Goal: Find specific page/section: Find specific page/section

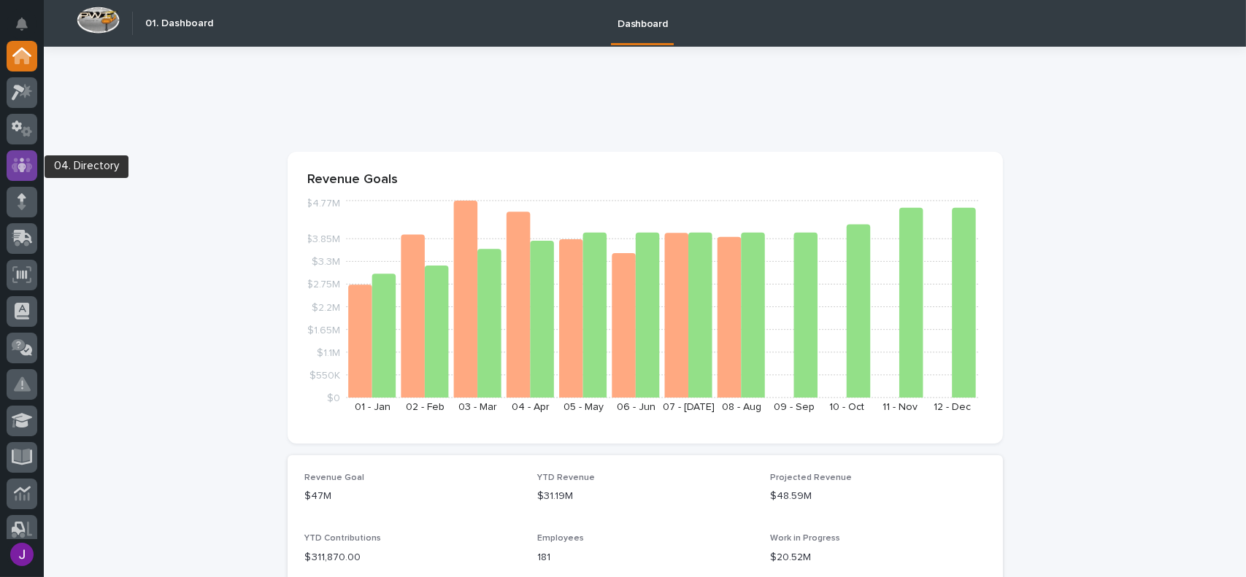
click at [23, 165] on icon at bounding box center [22, 165] width 9 height 15
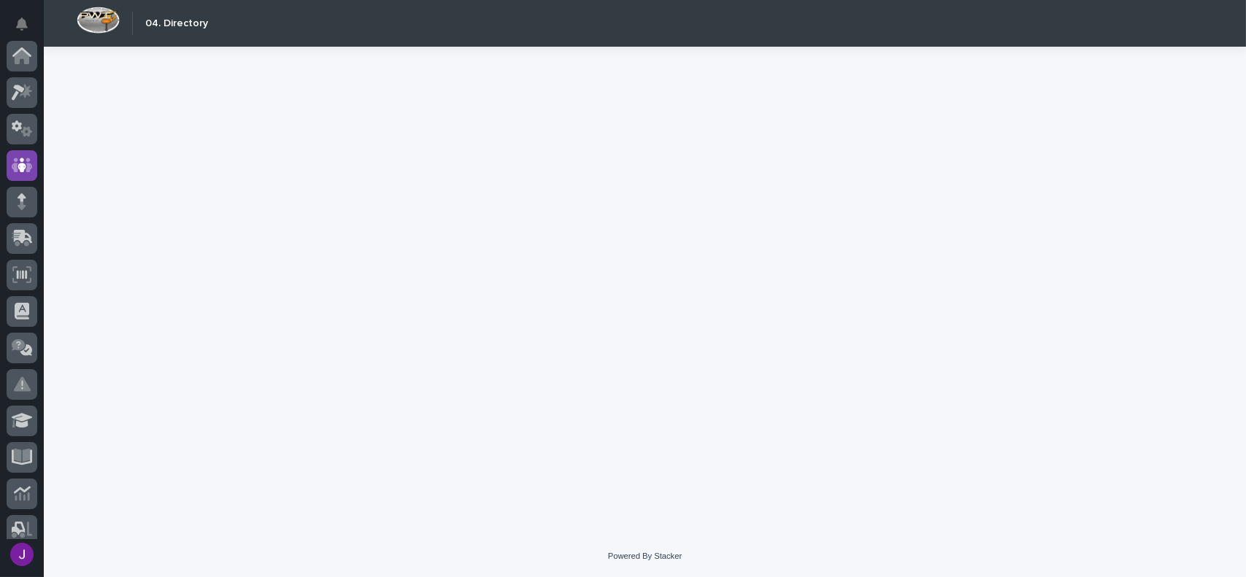
scroll to position [109, 0]
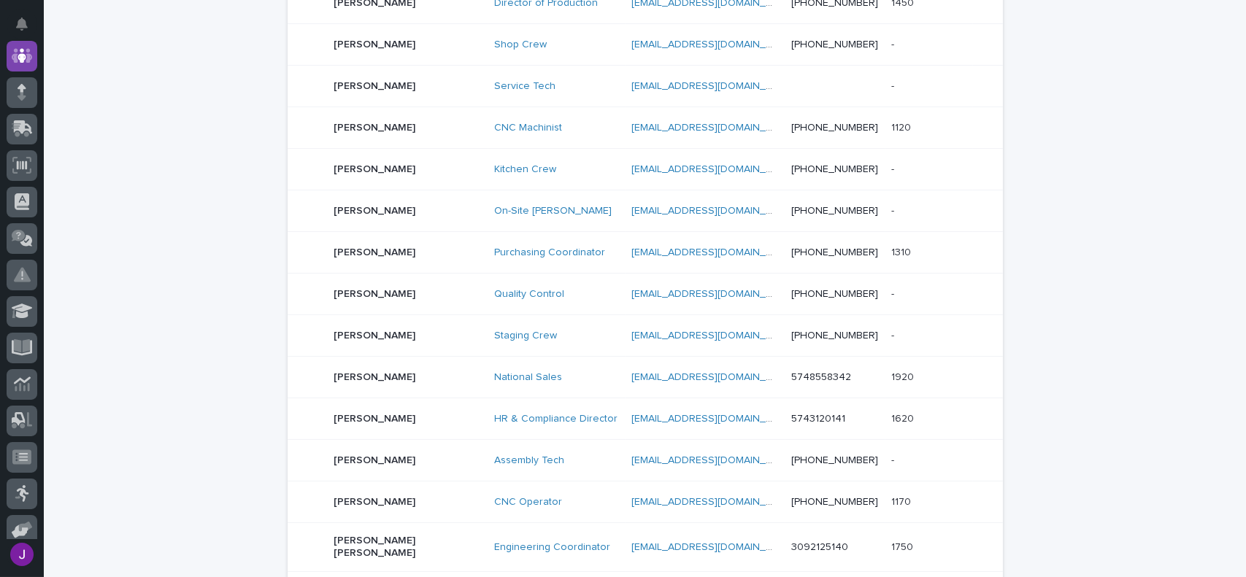
scroll to position [730, 0]
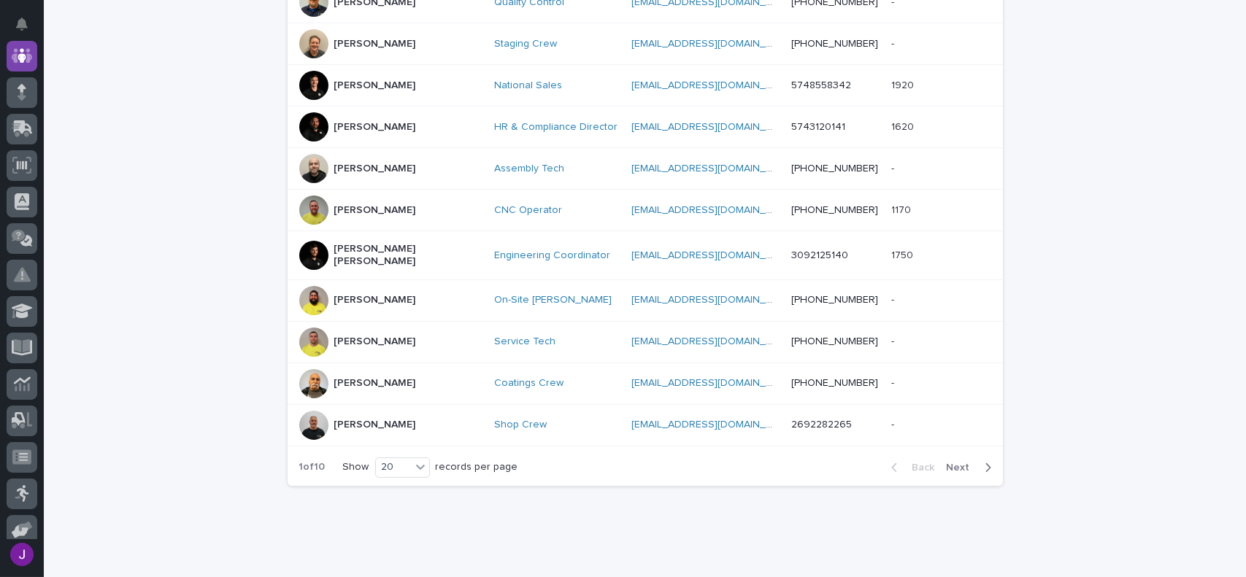
click at [958, 463] on span "Next" at bounding box center [963, 468] width 32 height 10
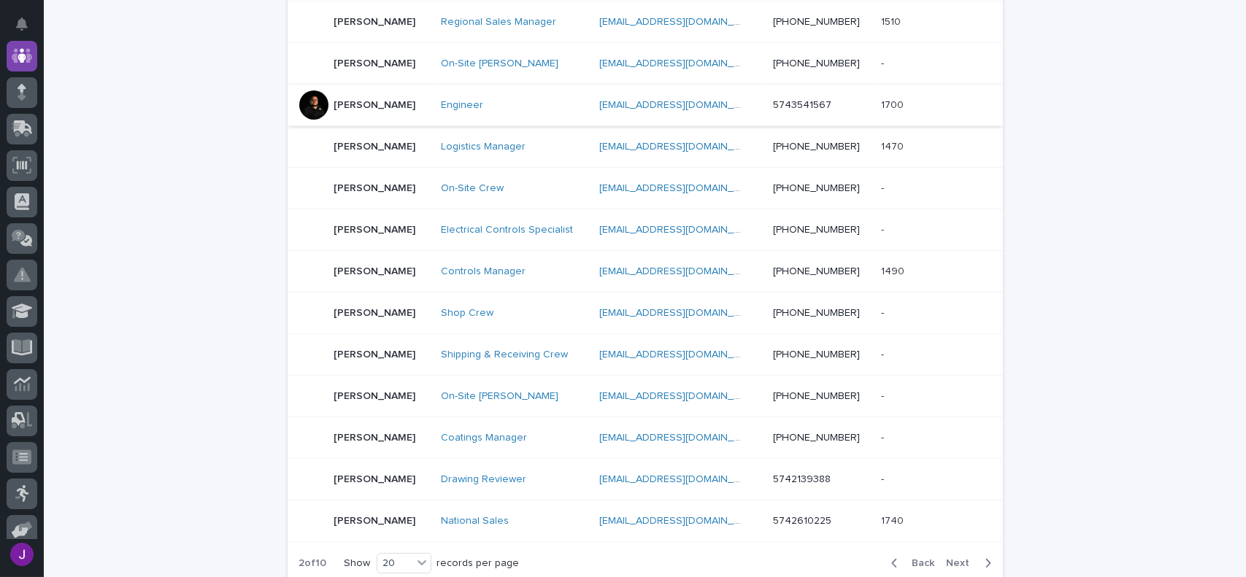
scroll to position [730, 0]
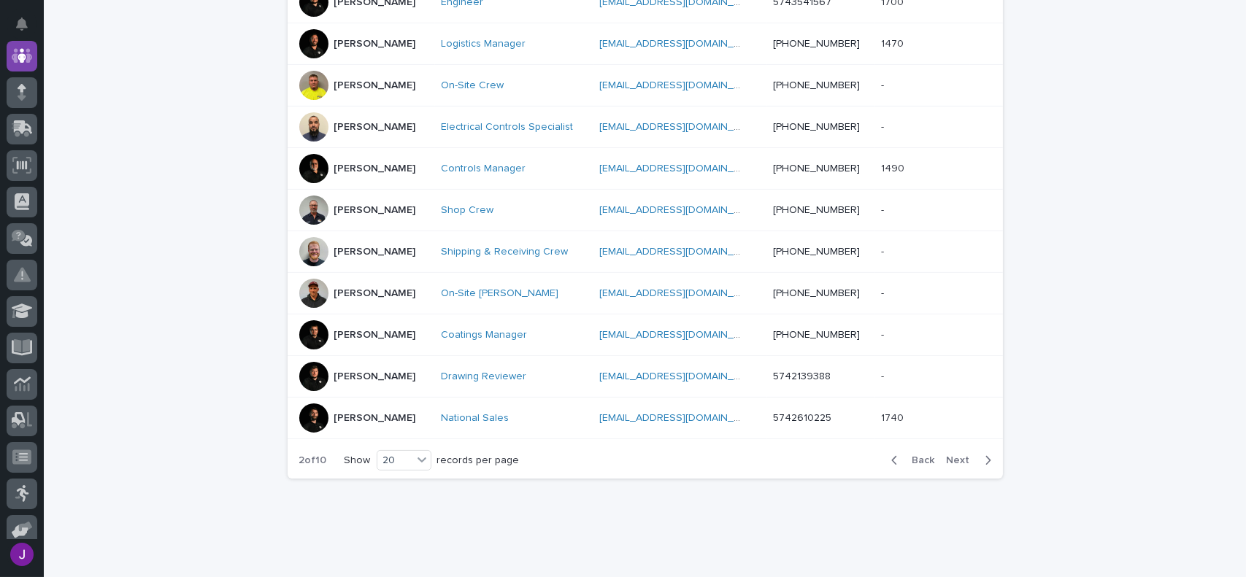
click at [950, 463] on span "Next" at bounding box center [963, 460] width 32 height 10
click at [952, 460] on span "Next" at bounding box center [963, 460] width 32 height 10
click at [985, 455] on icon "button" at bounding box center [988, 460] width 7 height 13
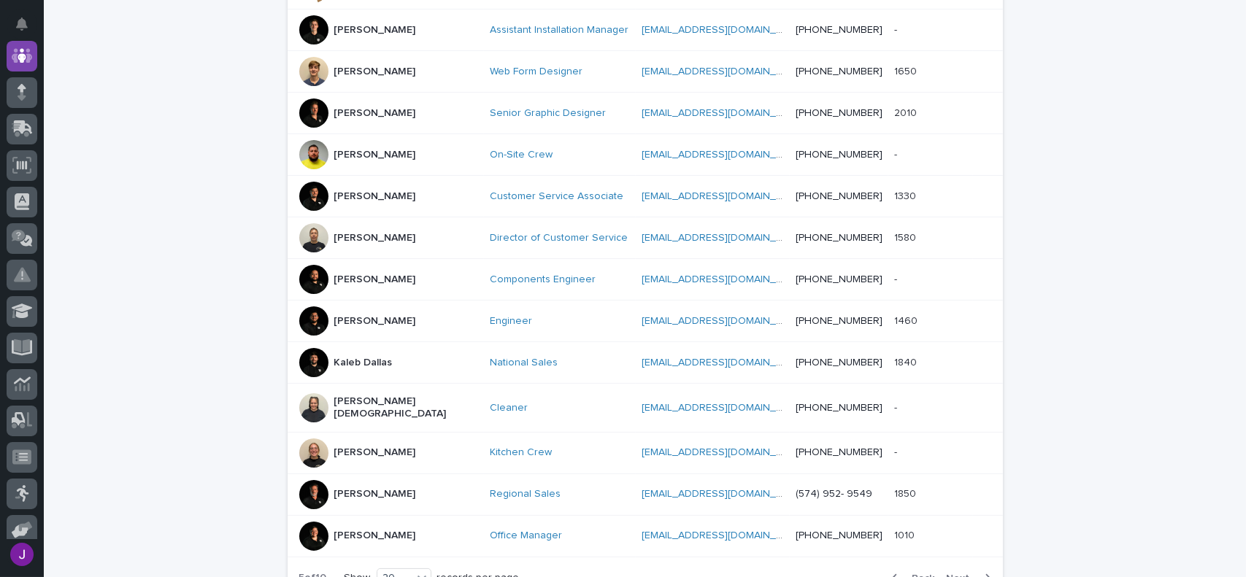
scroll to position [584, 0]
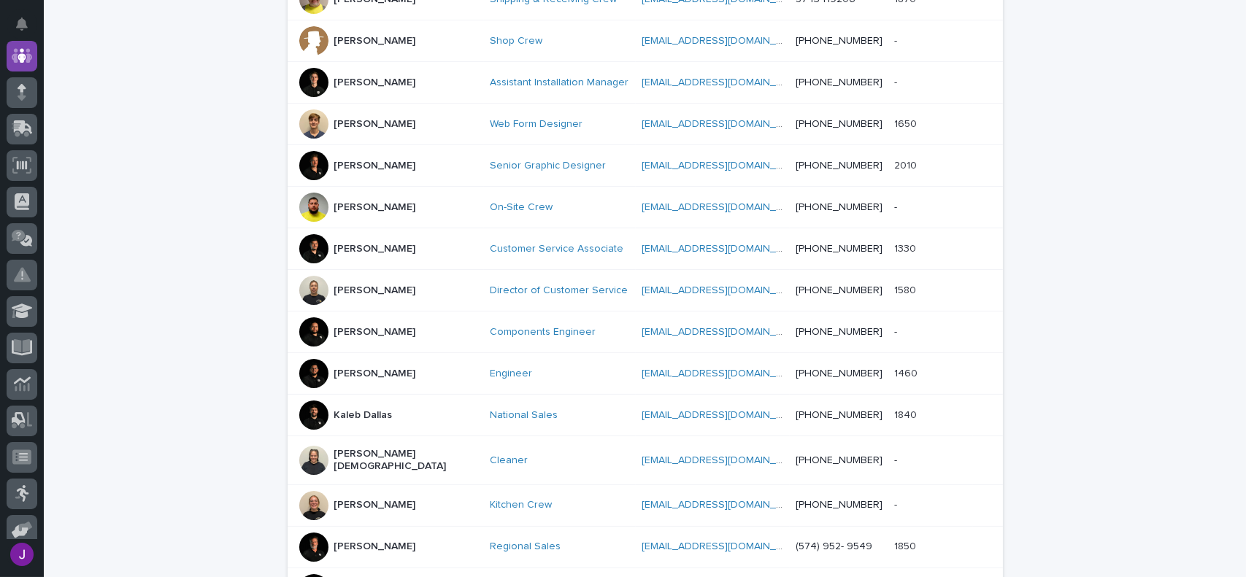
click at [311, 238] on div at bounding box center [313, 248] width 29 height 29
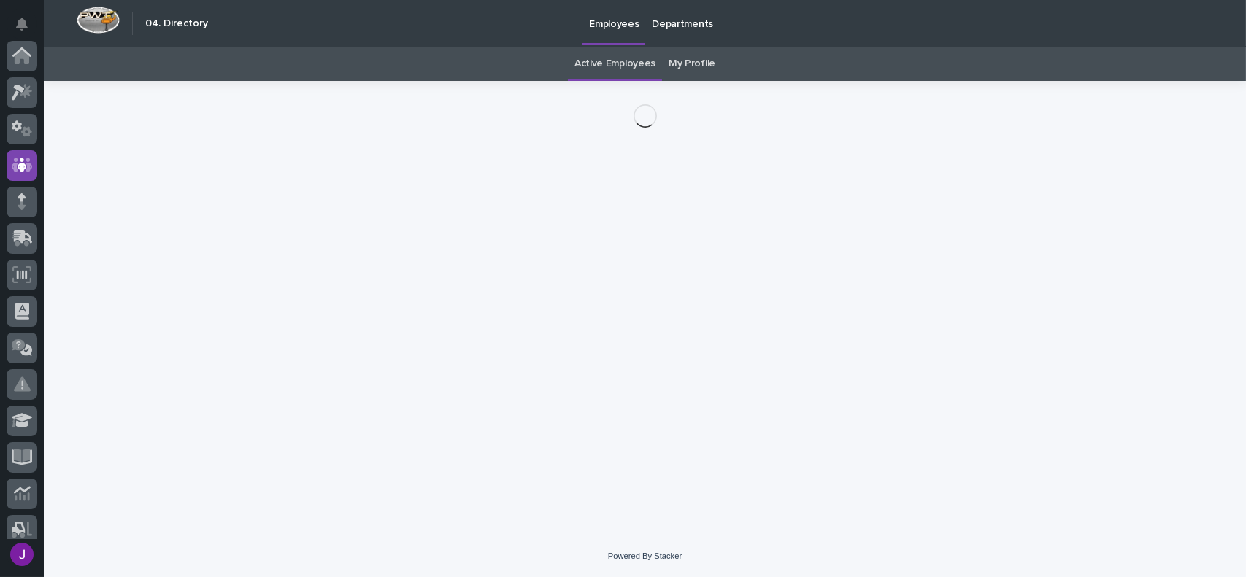
scroll to position [109, 0]
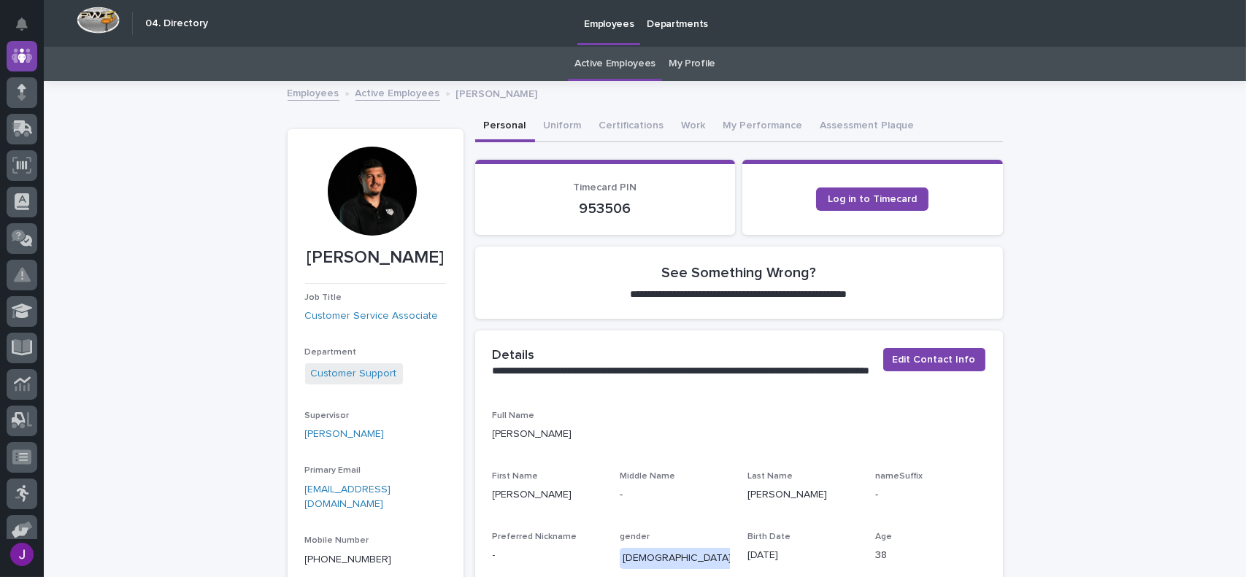
click at [377, 189] on div at bounding box center [372, 191] width 89 height 89
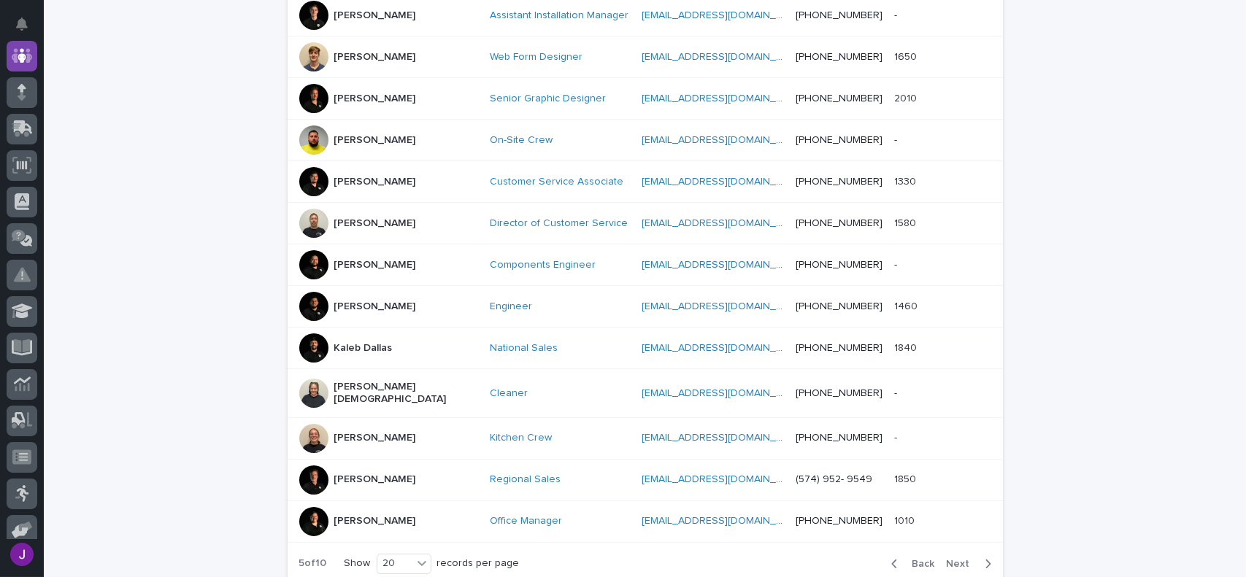
scroll to position [657, 0]
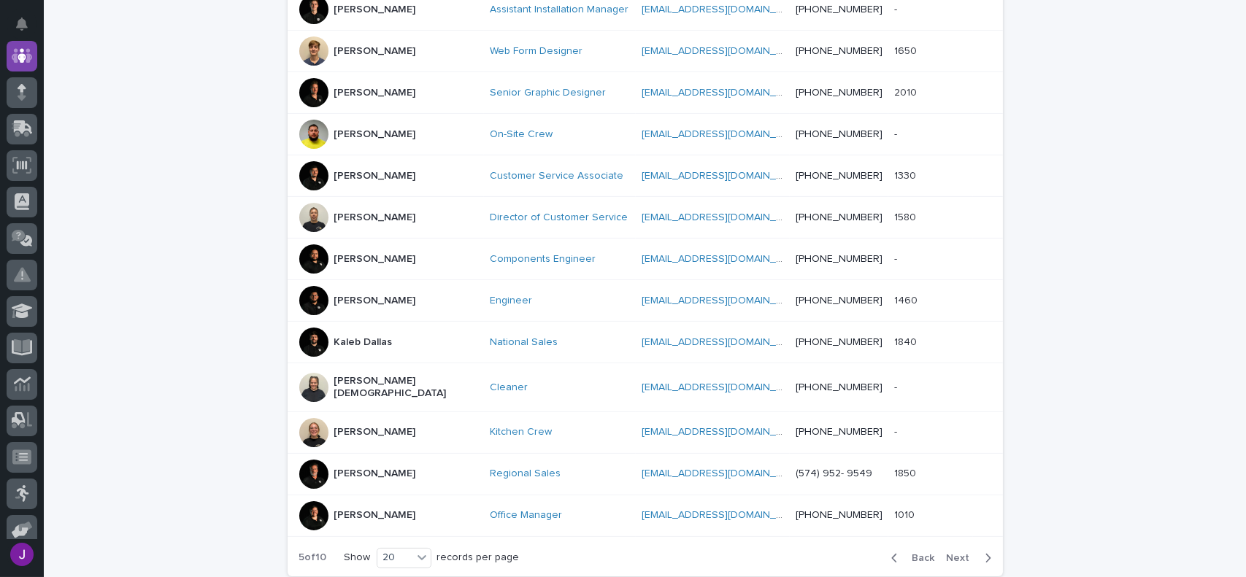
click at [309, 161] on div at bounding box center [313, 175] width 29 height 29
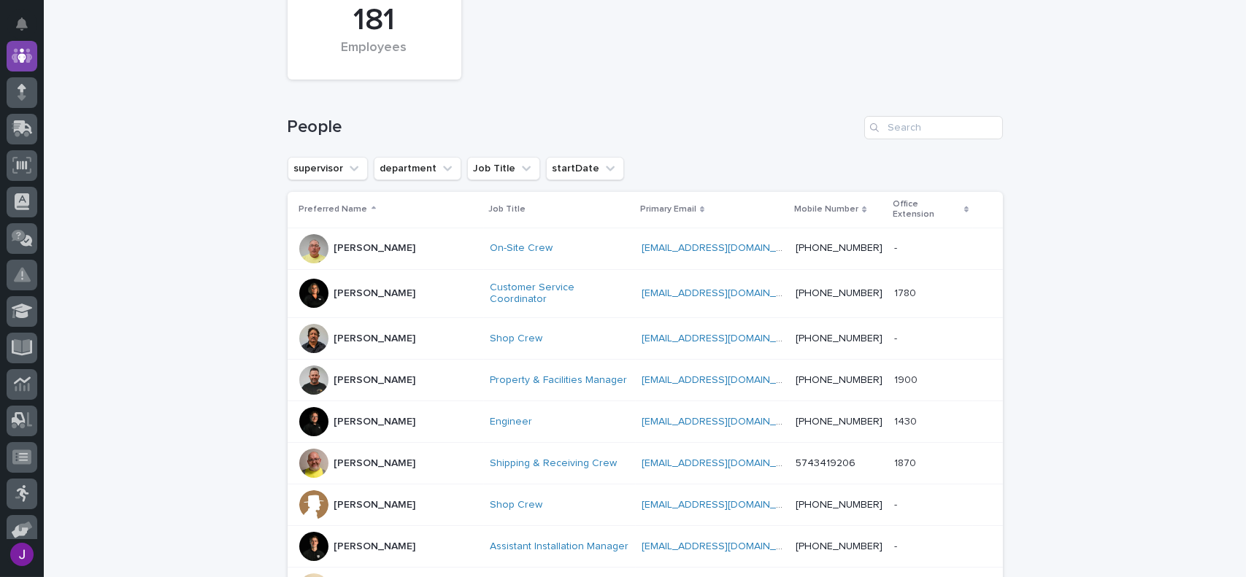
scroll to position [193, 0]
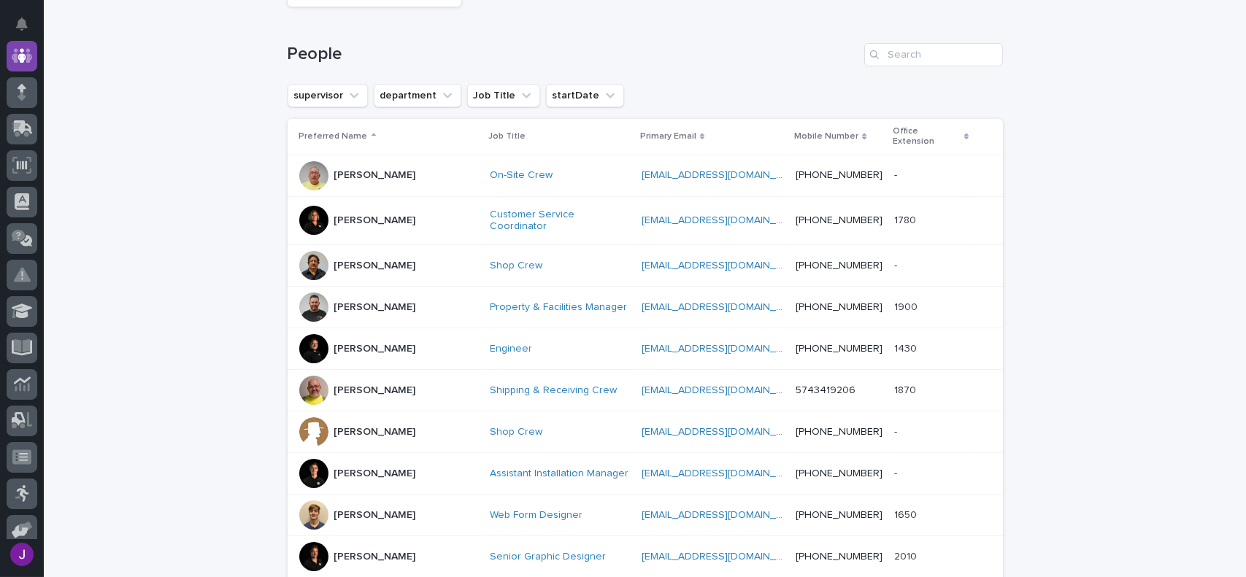
click at [317, 337] on div at bounding box center [313, 348] width 29 height 29
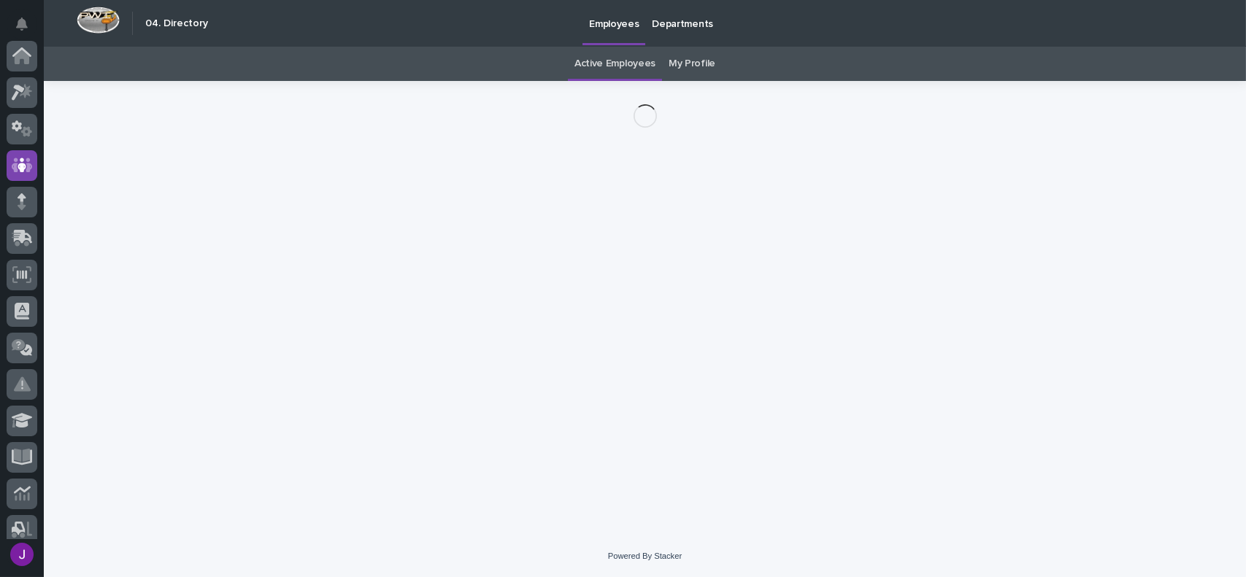
scroll to position [109, 0]
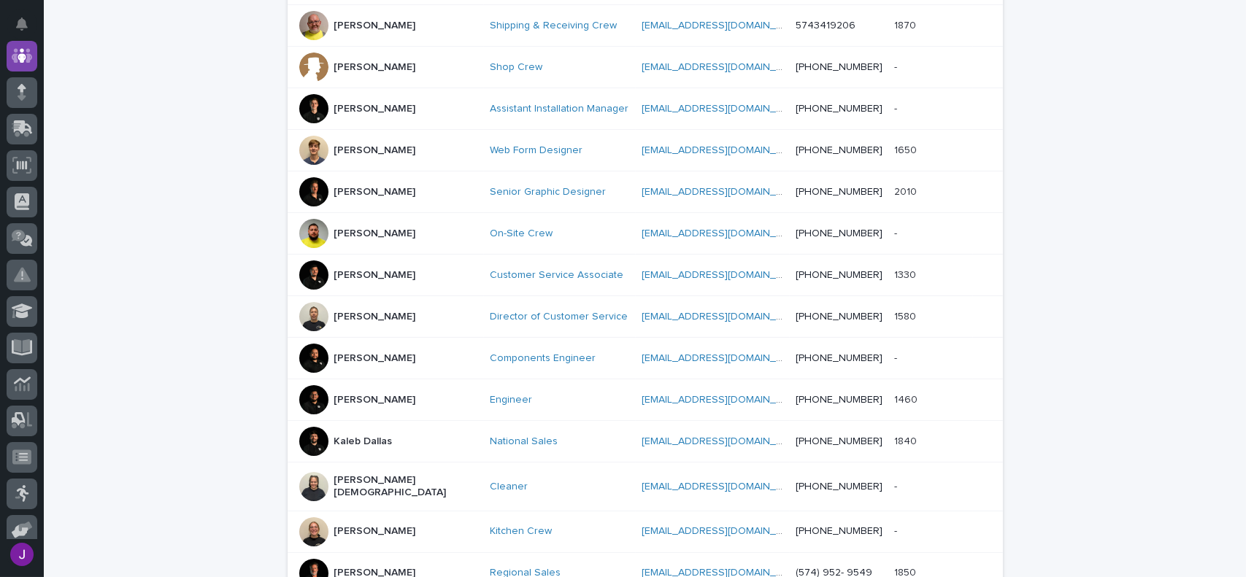
scroll to position [704, 0]
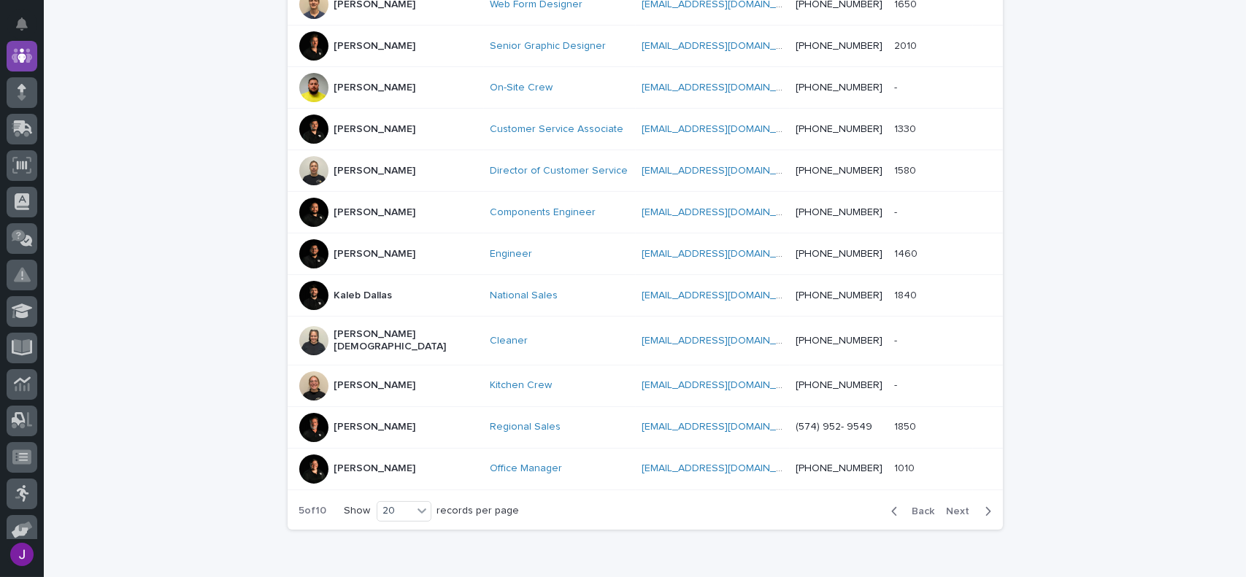
click at [986, 505] on button "Next" at bounding box center [972, 511] width 62 height 13
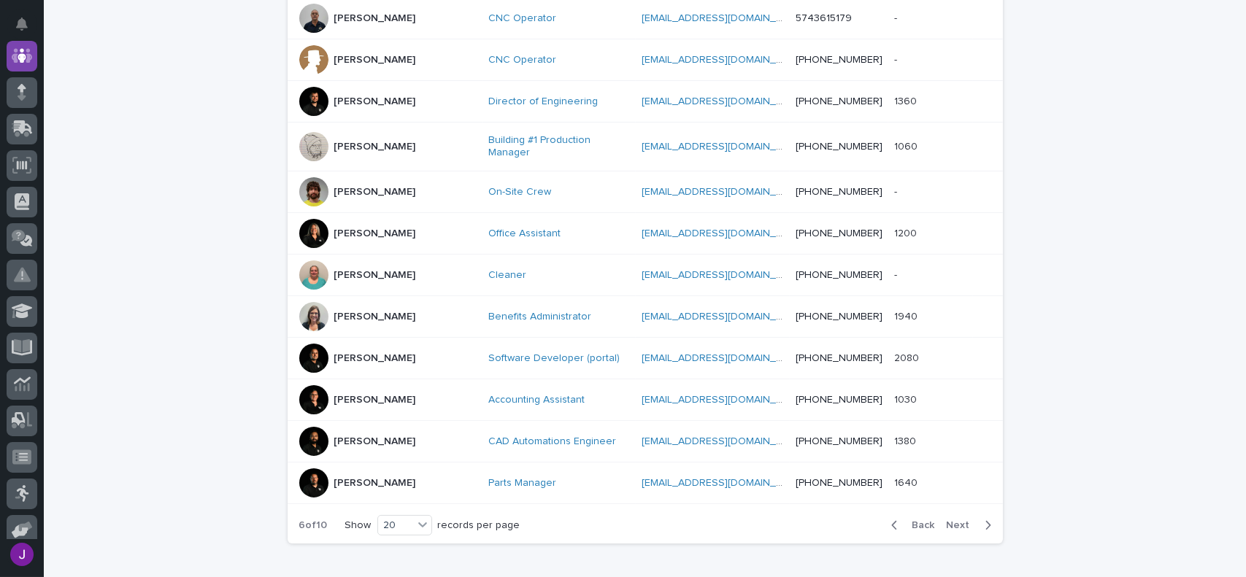
click at [310, 469] on div at bounding box center [313, 483] width 29 height 29
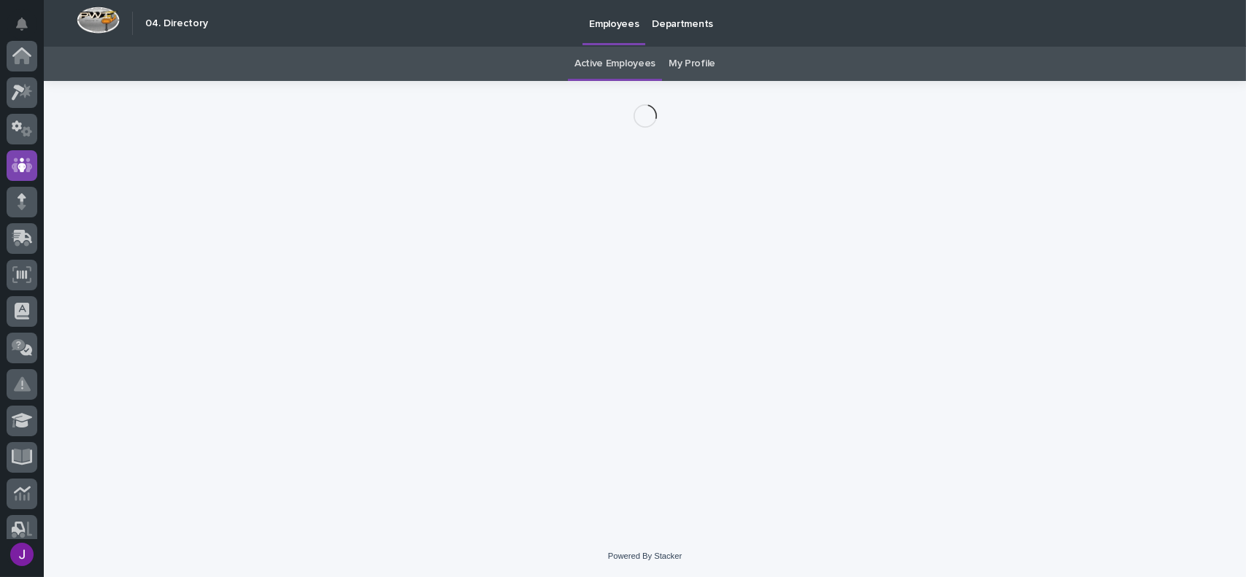
scroll to position [109, 0]
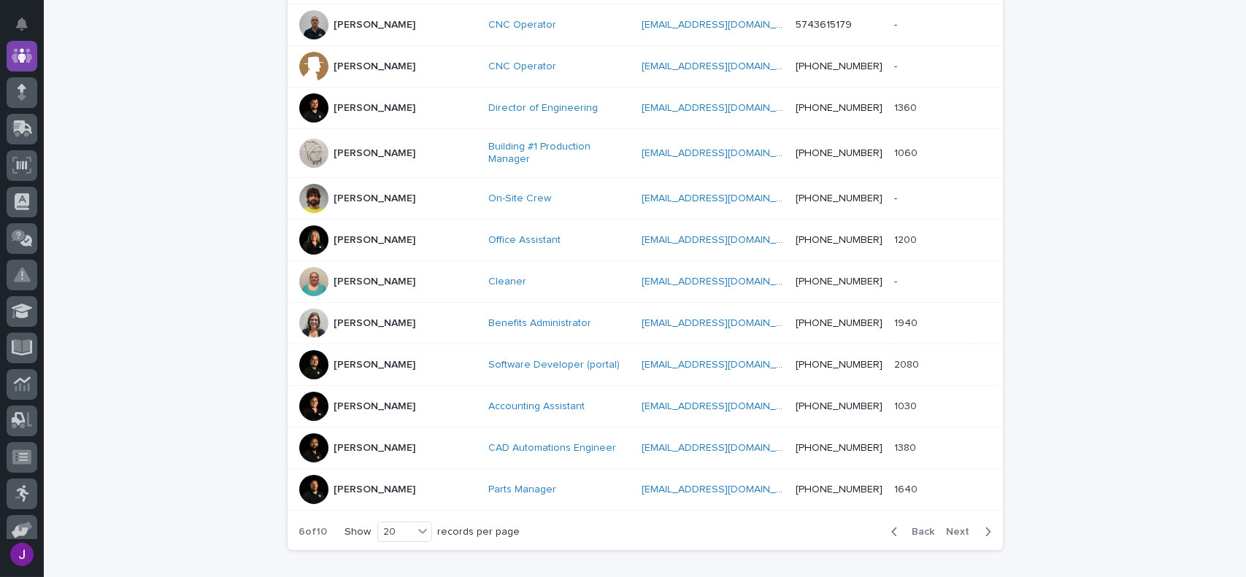
scroll to position [770, 0]
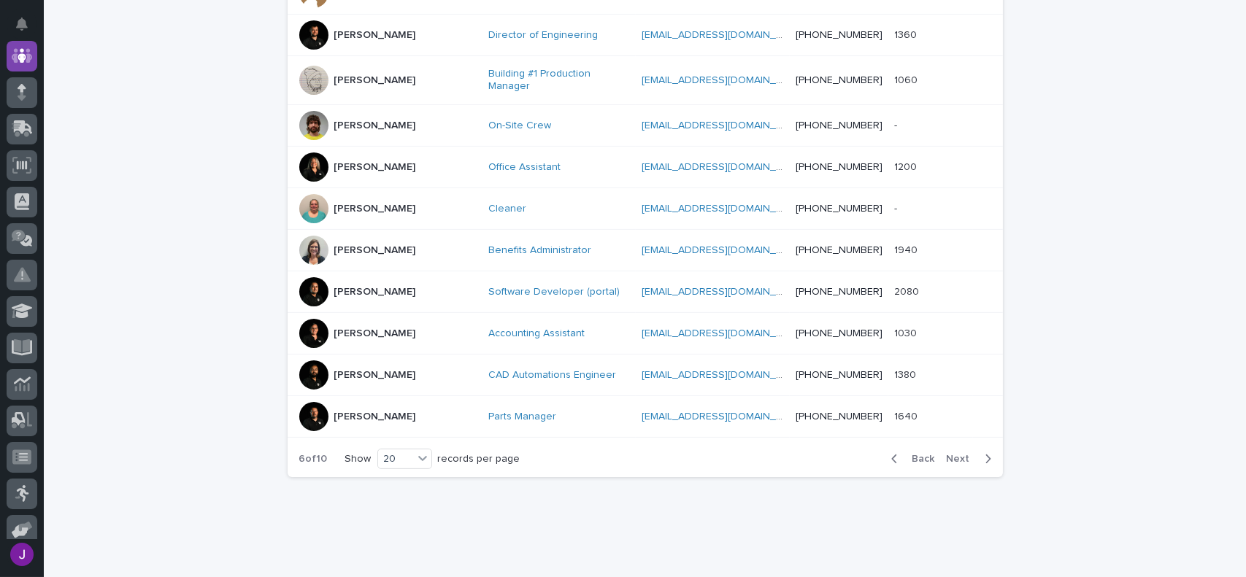
click at [985, 453] on icon "button" at bounding box center [988, 459] width 7 height 13
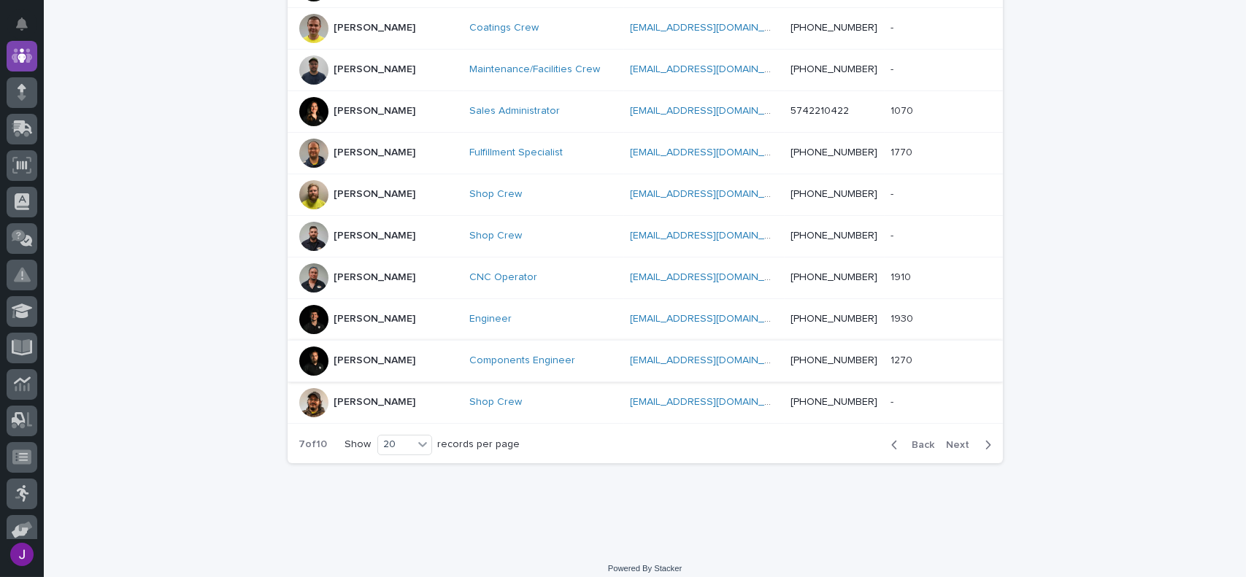
scroll to position [763, 0]
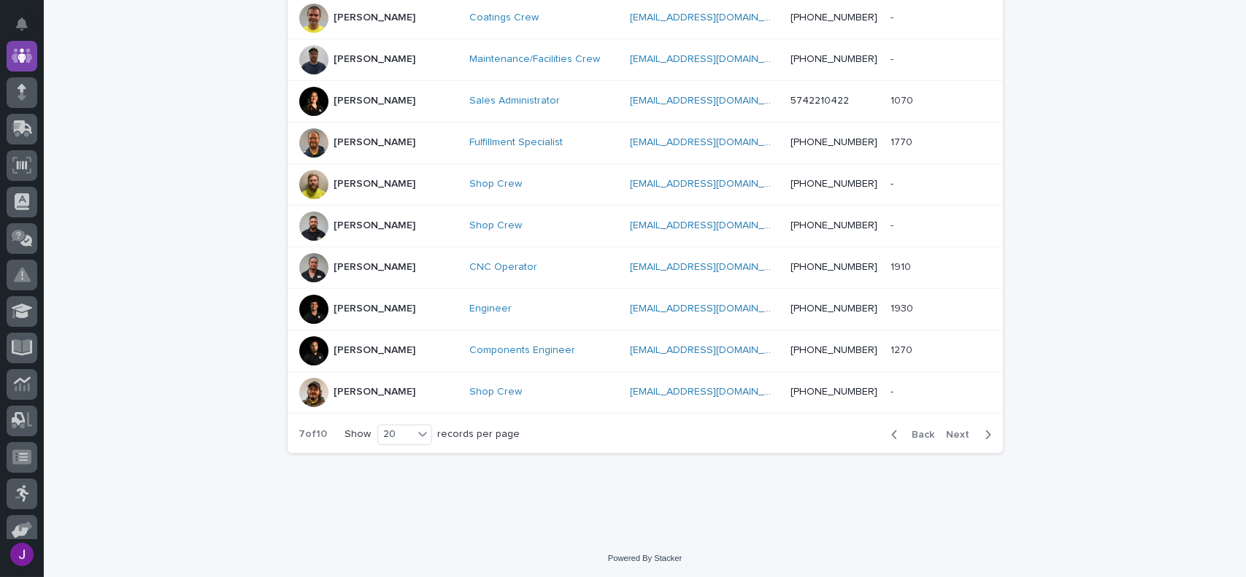
click at [985, 431] on icon "button" at bounding box center [987, 435] width 5 height 9
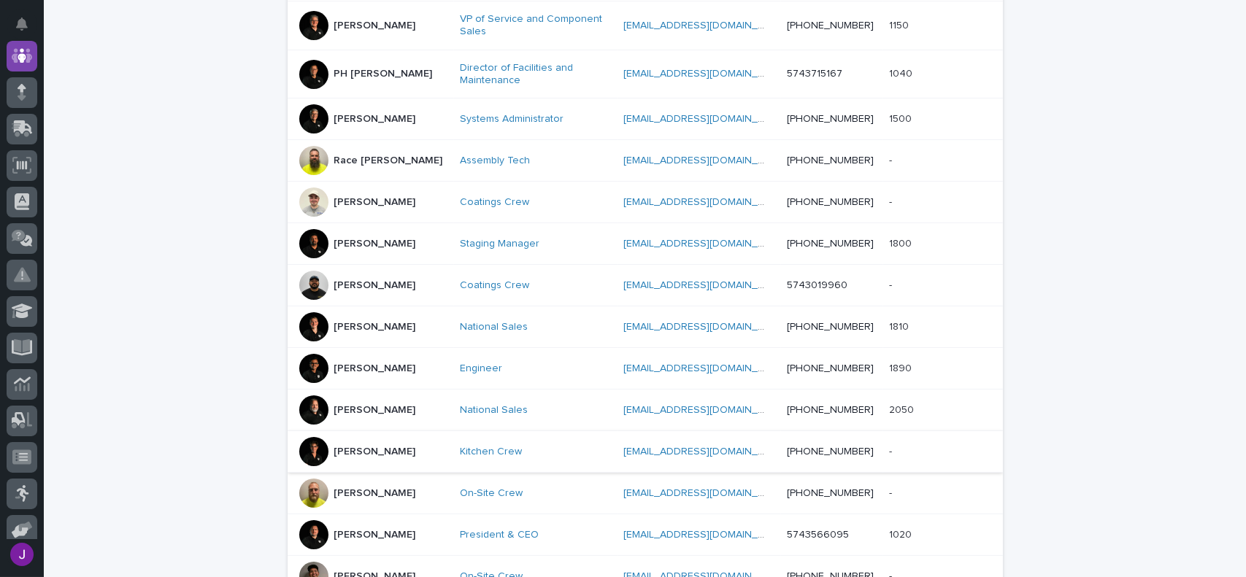
scroll to position [471, 0]
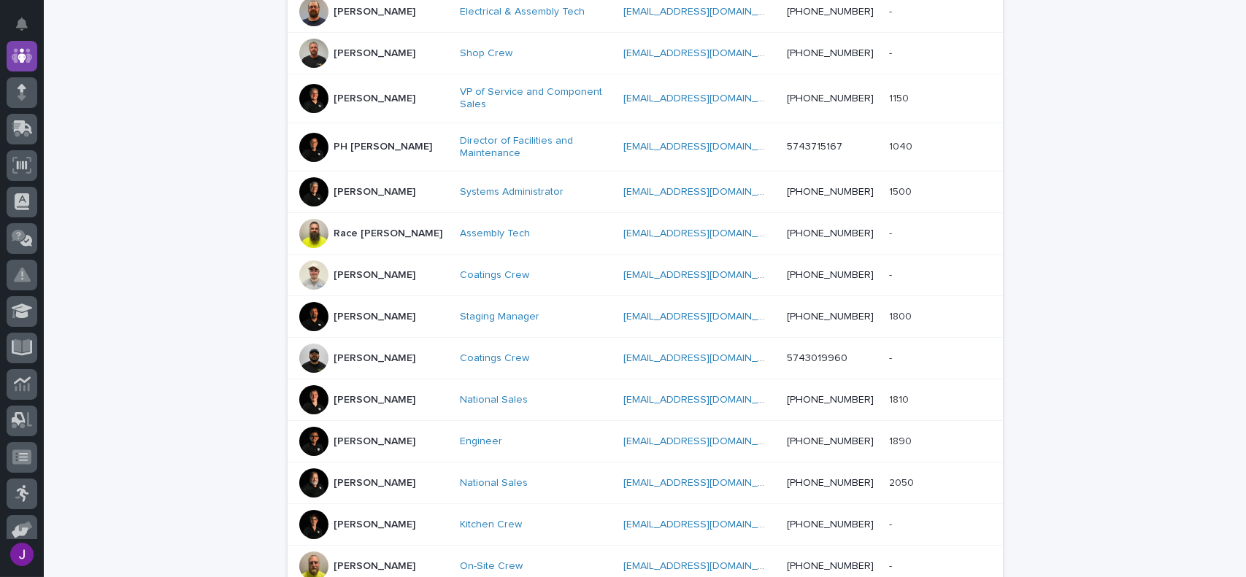
click at [304, 94] on div at bounding box center [313, 98] width 29 height 29
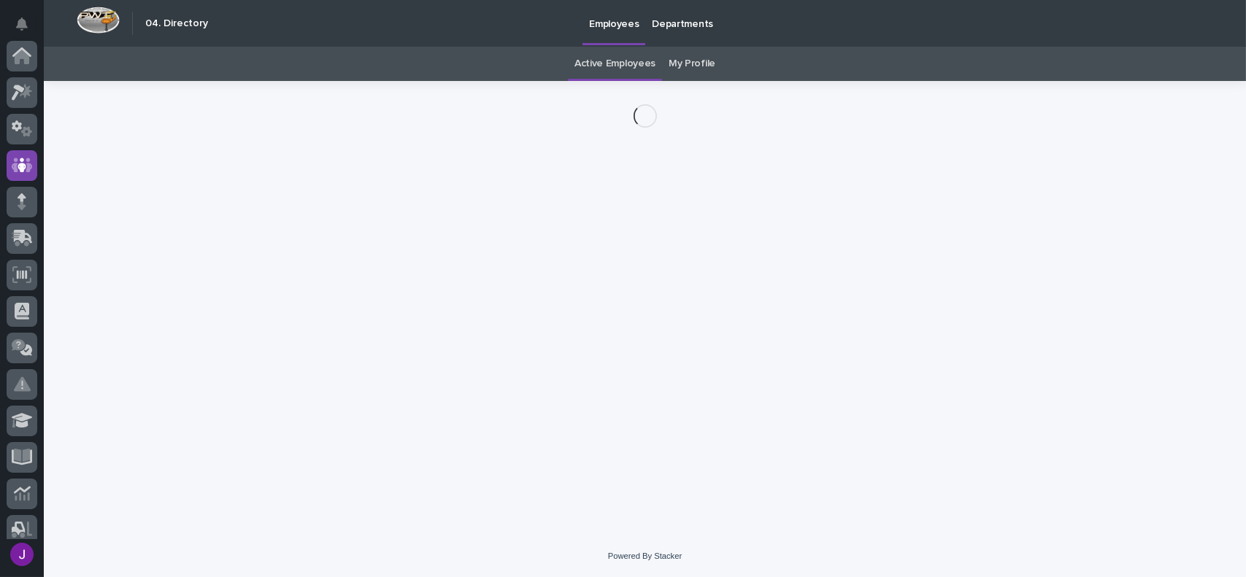
scroll to position [109, 0]
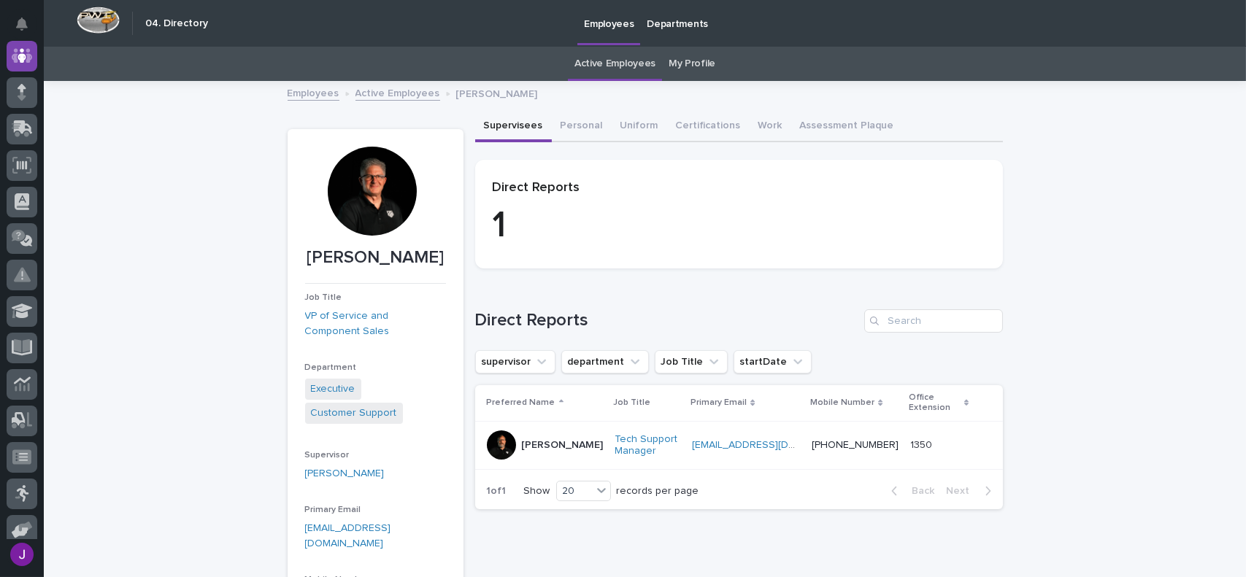
click at [487, 435] on div at bounding box center [501, 445] width 29 height 29
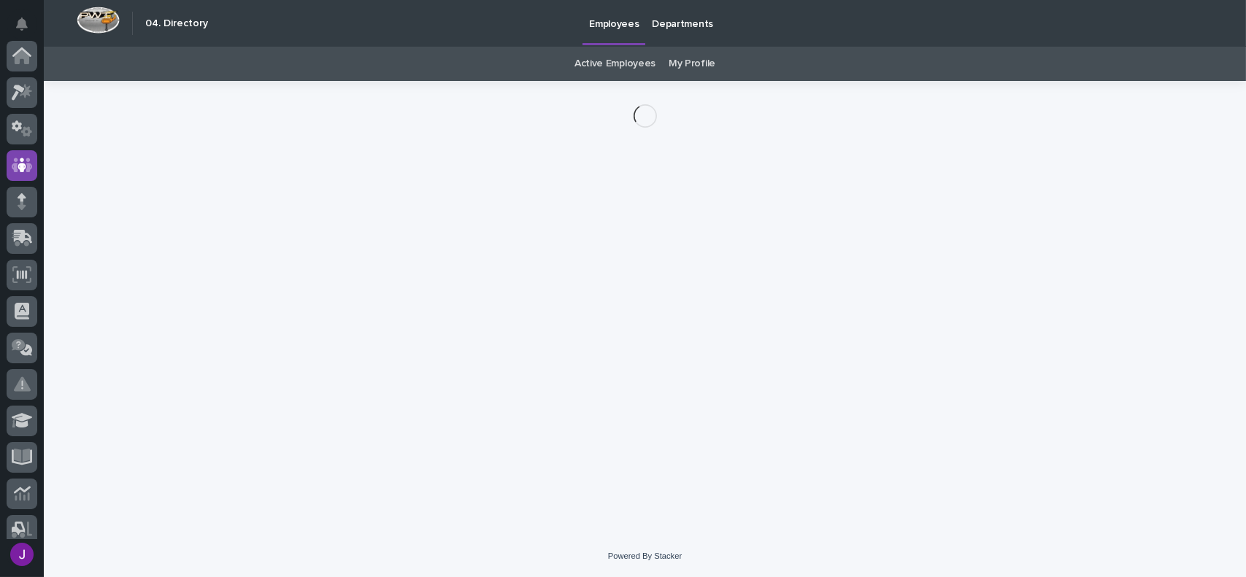
scroll to position [109, 0]
